Goal: Task Accomplishment & Management: Manage account settings

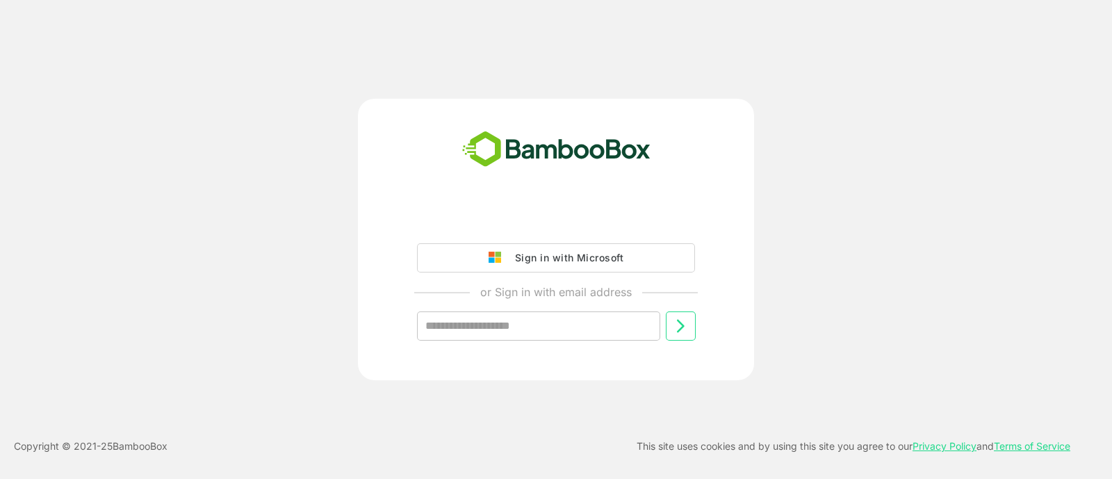
click at [584, 252] on div "Sign in with Microsoft" at bounding box center [565, 258] width 115 height 18
click at [628, 259] on button "Sign in with Microsoft" at bounding box center [556, 257] width 278 height 29
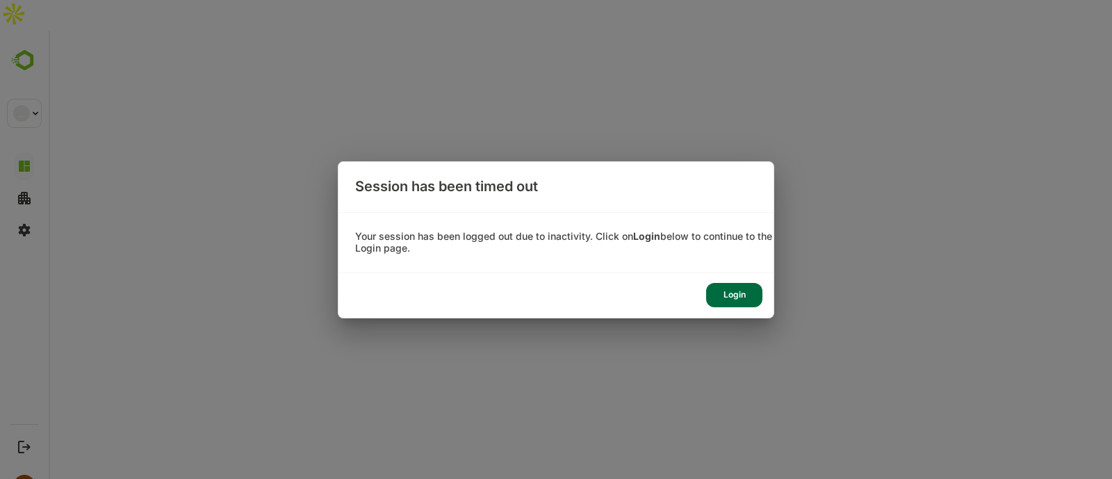
click at [738, 298] on div "Login" at bounding box center [734, 295] width 56 height 24
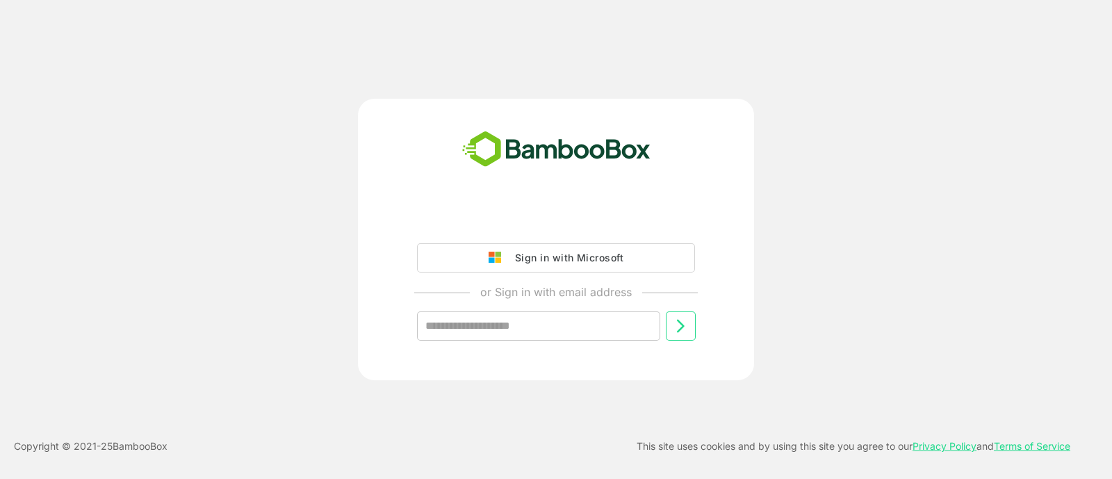
click at [641, 259] on button "Sign in with Microsoft" at bounding box center [556, 257] width 278 height 29
